Goal: Task Accomplishment & Management: Use online tool/utility

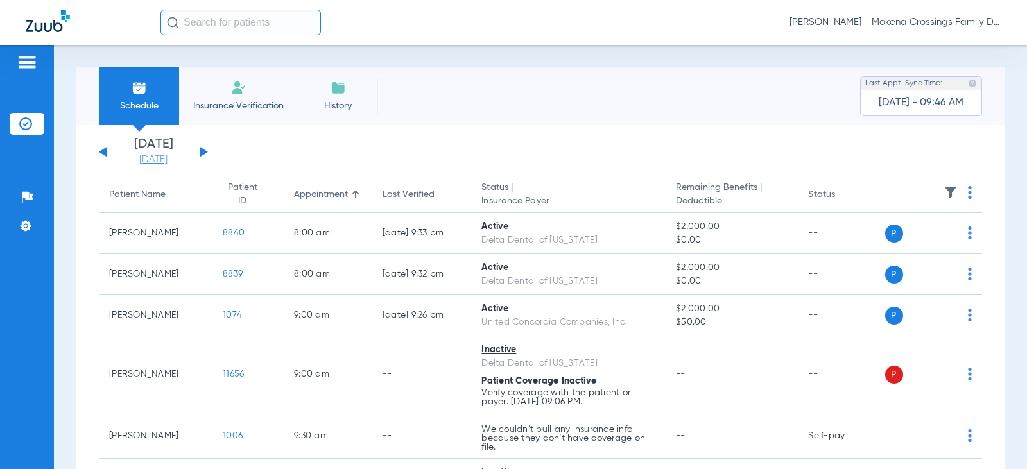
click at [169, 164] on link "[DATE]" at bounding box center [153, 159] width 77 height 13
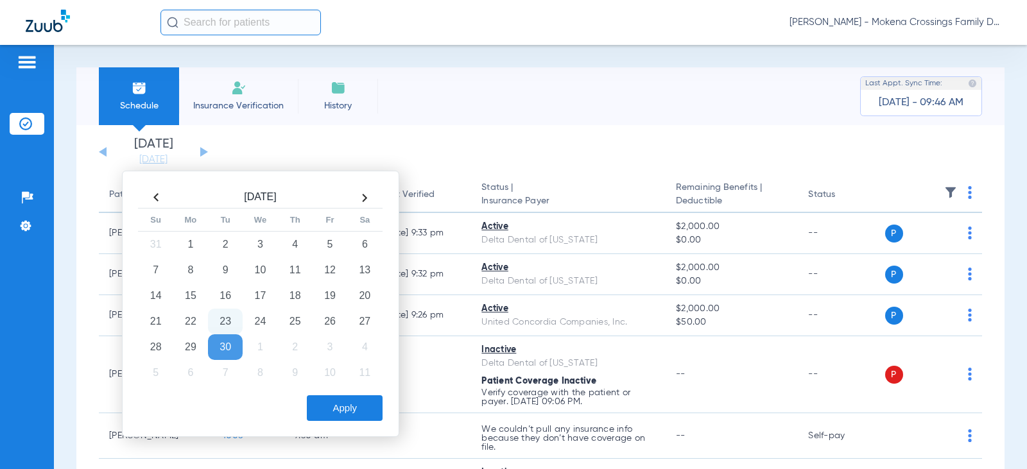
click at [222, 351] on td "30" at bounding box center [225, 348] width 35 height 26
click at [327, 414] on button "Apply" at bounding box center [345, 408] width 76 height 26
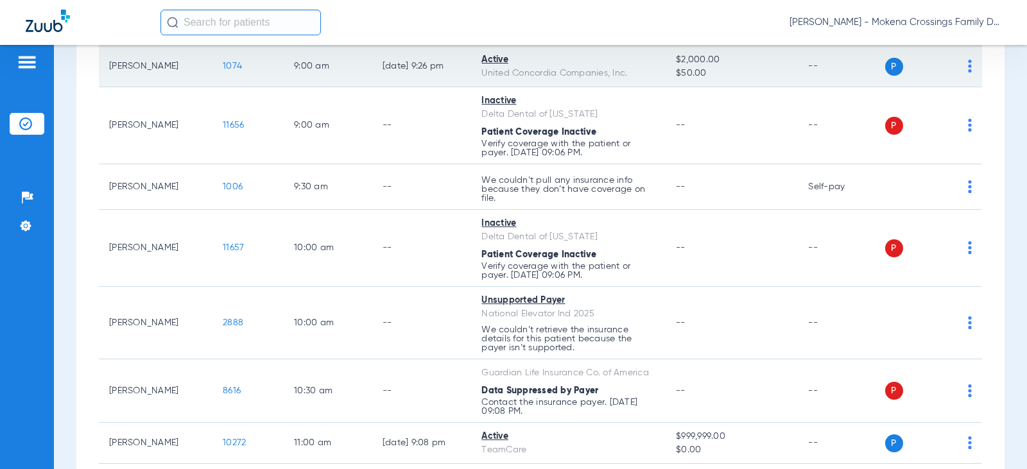
scroll to position [257, 0]
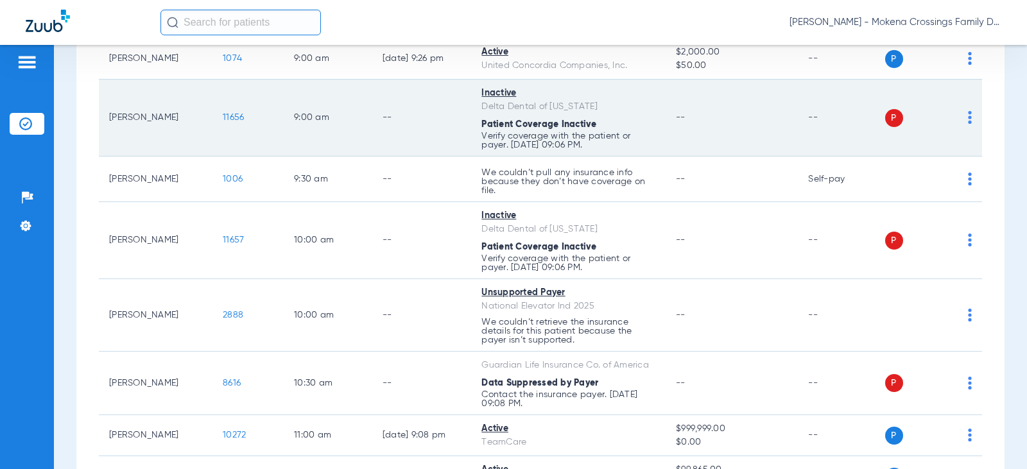
click at [223, 118] on span "11656" at bounding box center [233, 117] width 21 height 9
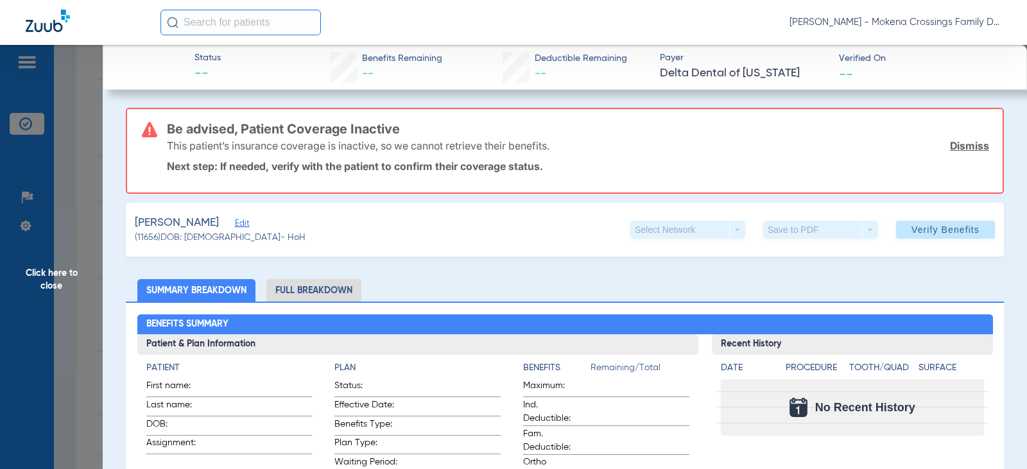
click at [238, 223] on span "Edit" at bounding box center [241, 225] width 12 height 12
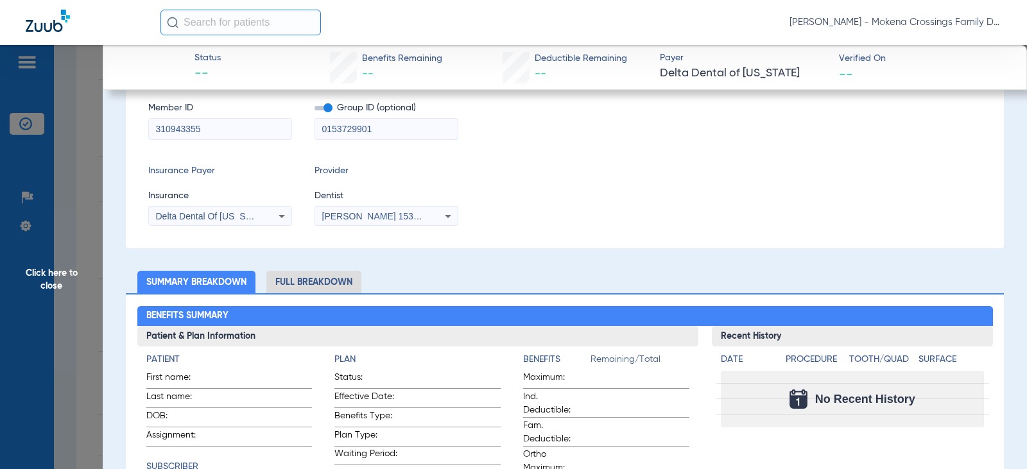
click at [428, 222] on div "[PERSON_NAME] 1538554126" at bounding box center [386, 216] width 143 height 15
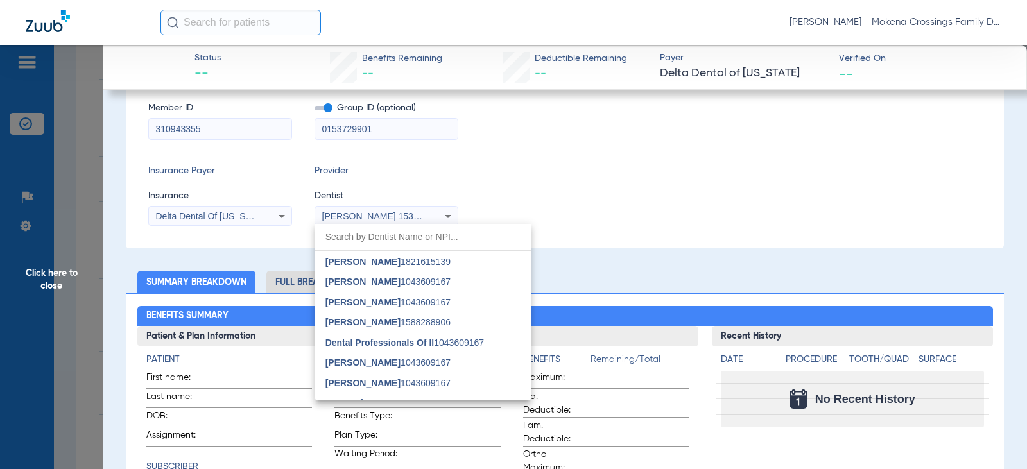
scroll to position [146, 0]
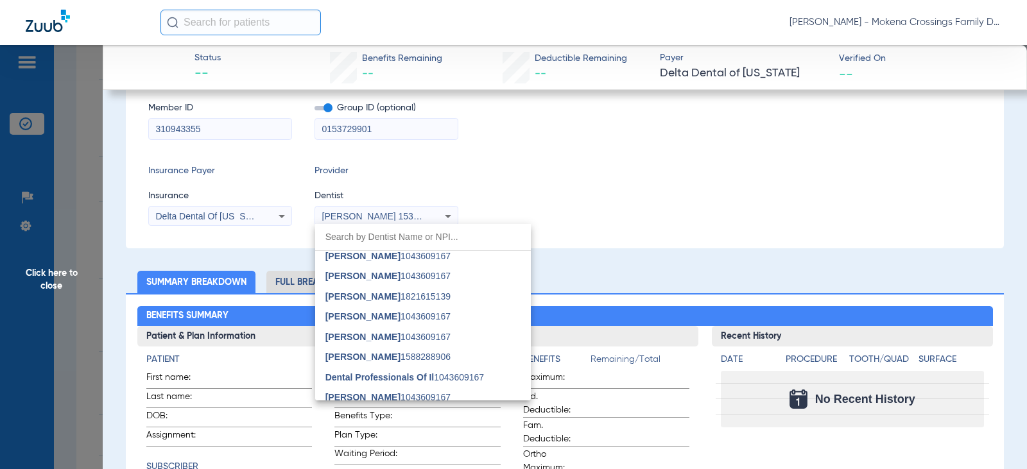
click at [427, 240] on input "dropdown search" at bounding box center [423, 237] width 216 height 26
type input "U"
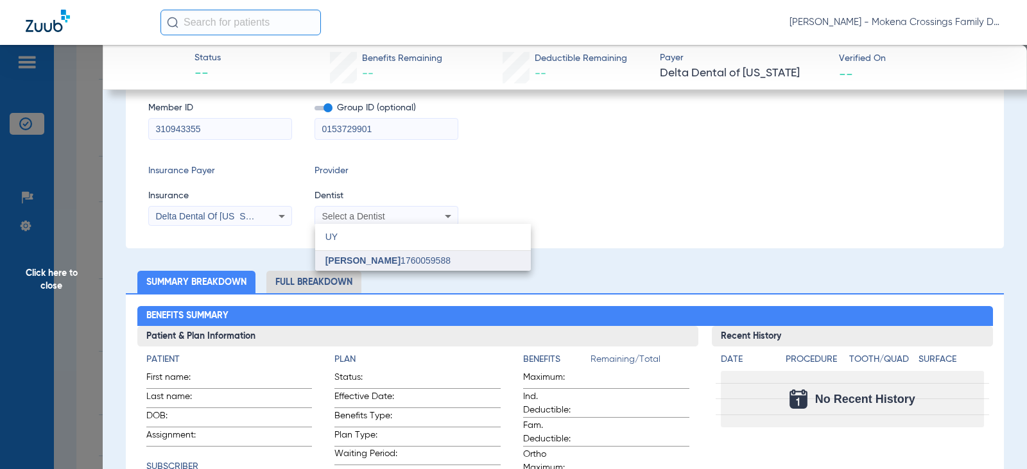
type input "UY"
click at [428, 261] on mat-option "[PERSON_NAME] 1760059588" at bounding box center [423, 261] width 216 height 21
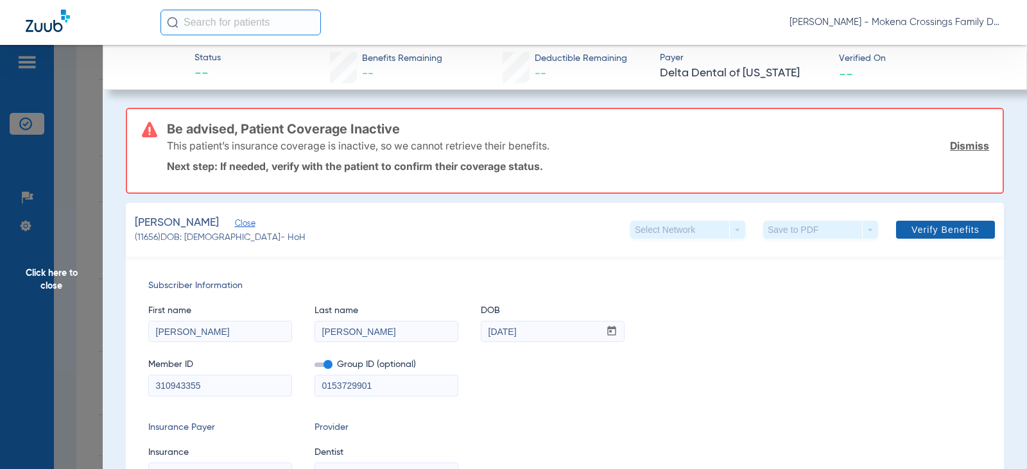
click at [937, 222] on span at bounding box center [945, 229] width 99 height 31
